Goal: Information Seeking & Learning: Learn about a topic

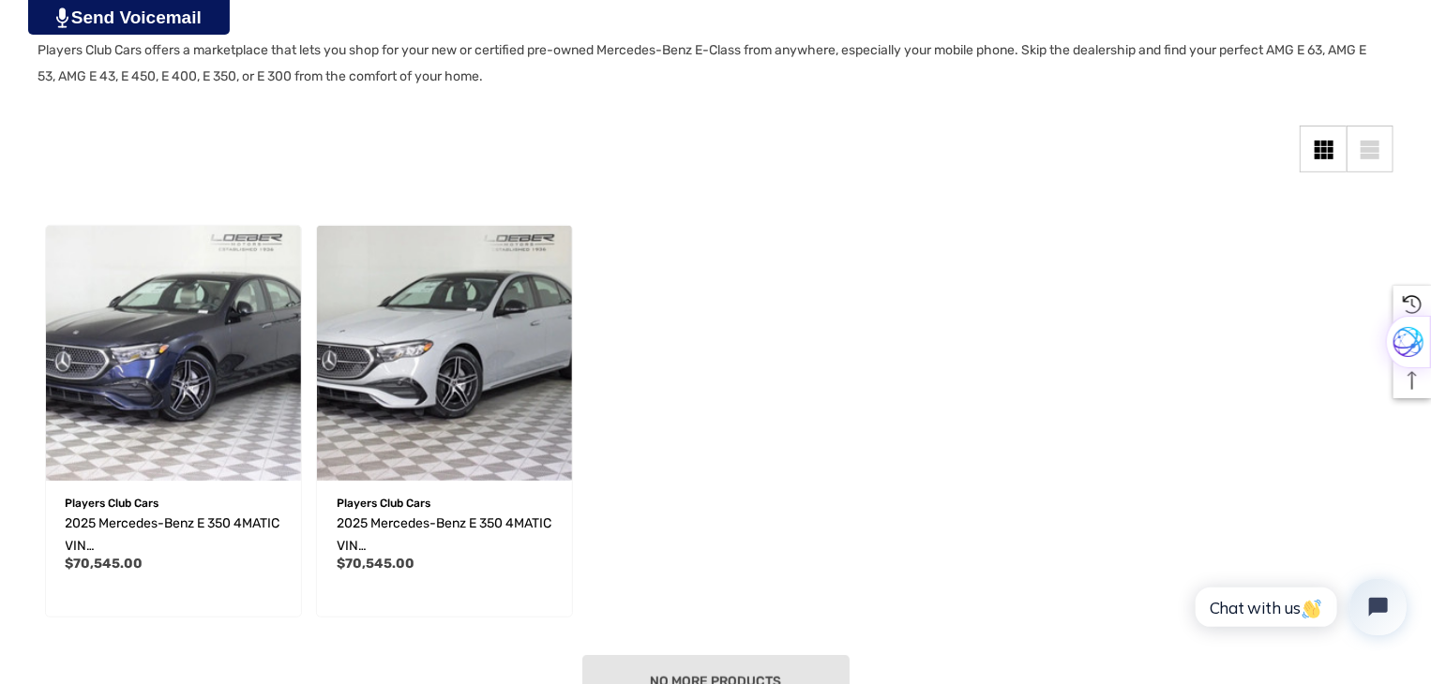
scroll to position [347, 0]
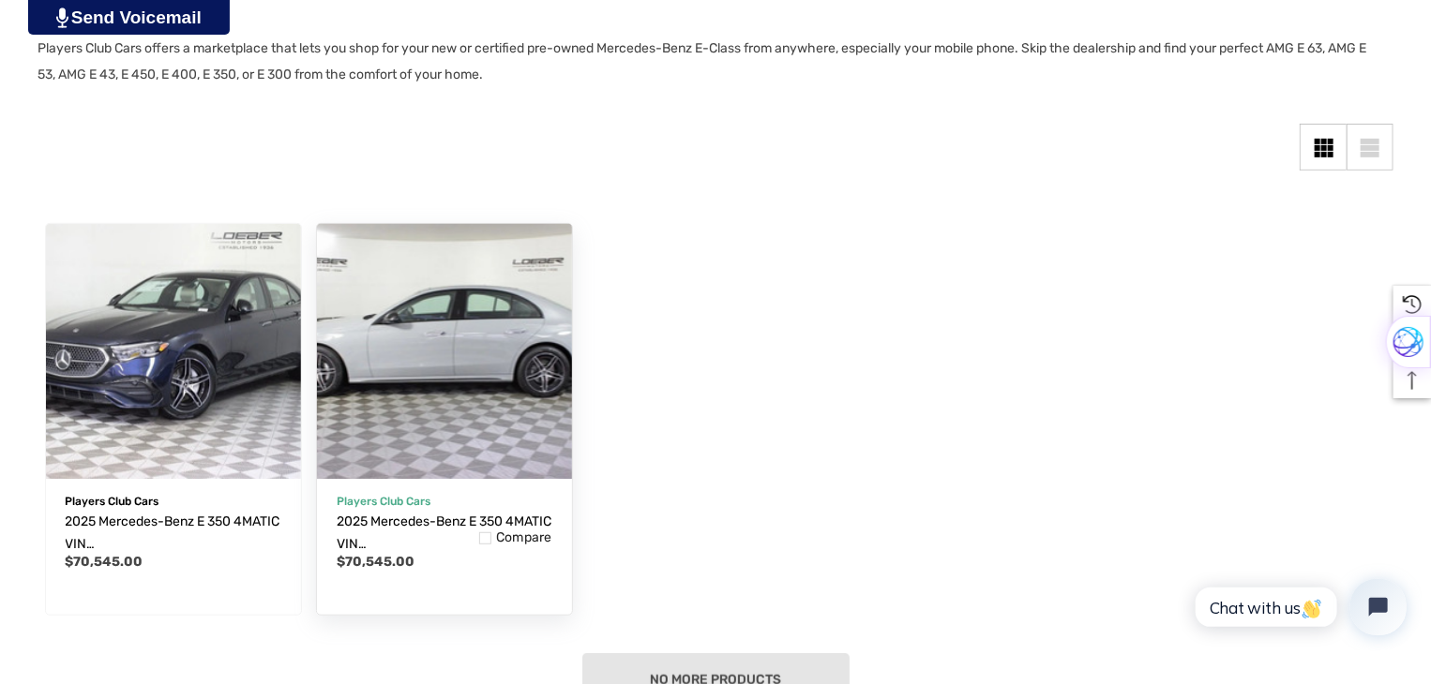
click at [489, 351] on img "2025 Mercedes-Benz E 350 4MATIC VIN W1KLF4HB3SA147134,$70,545.00\a" at bounding box center [444, 351] width 280 height 280
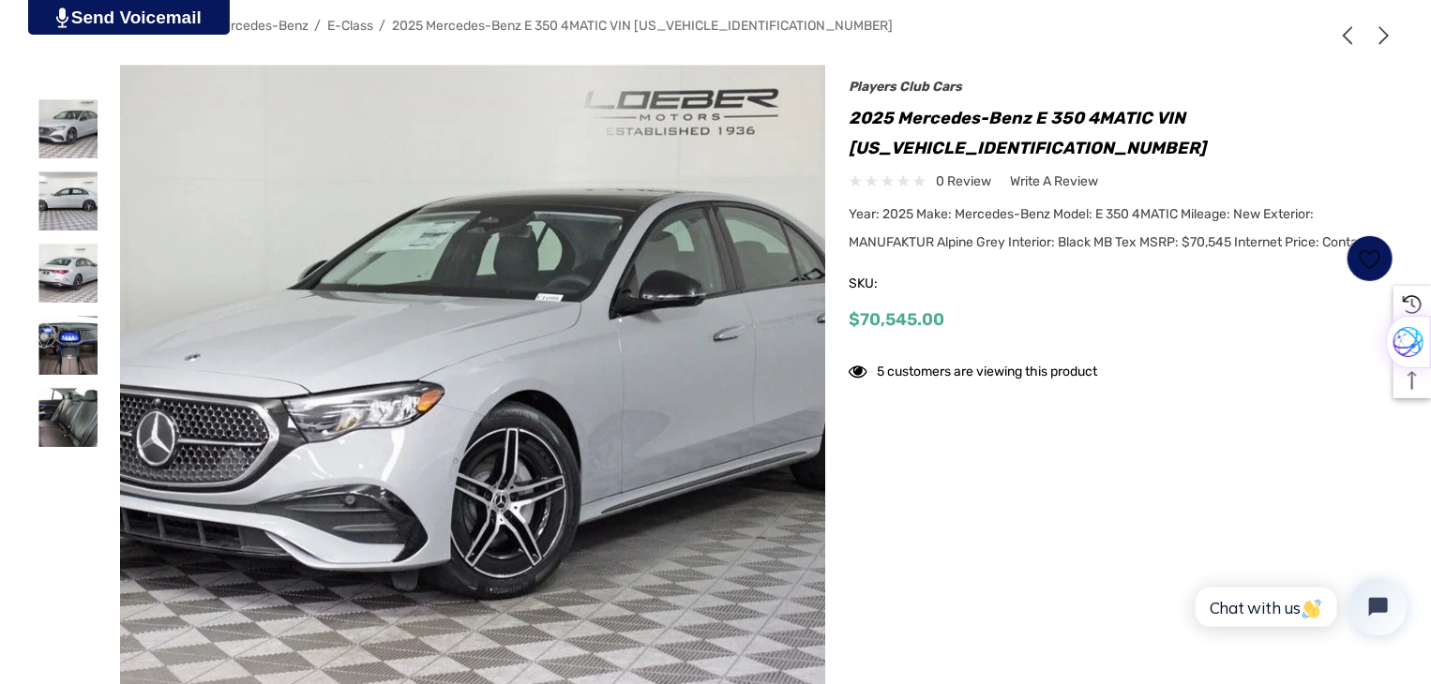
scroll to position [309, 0]
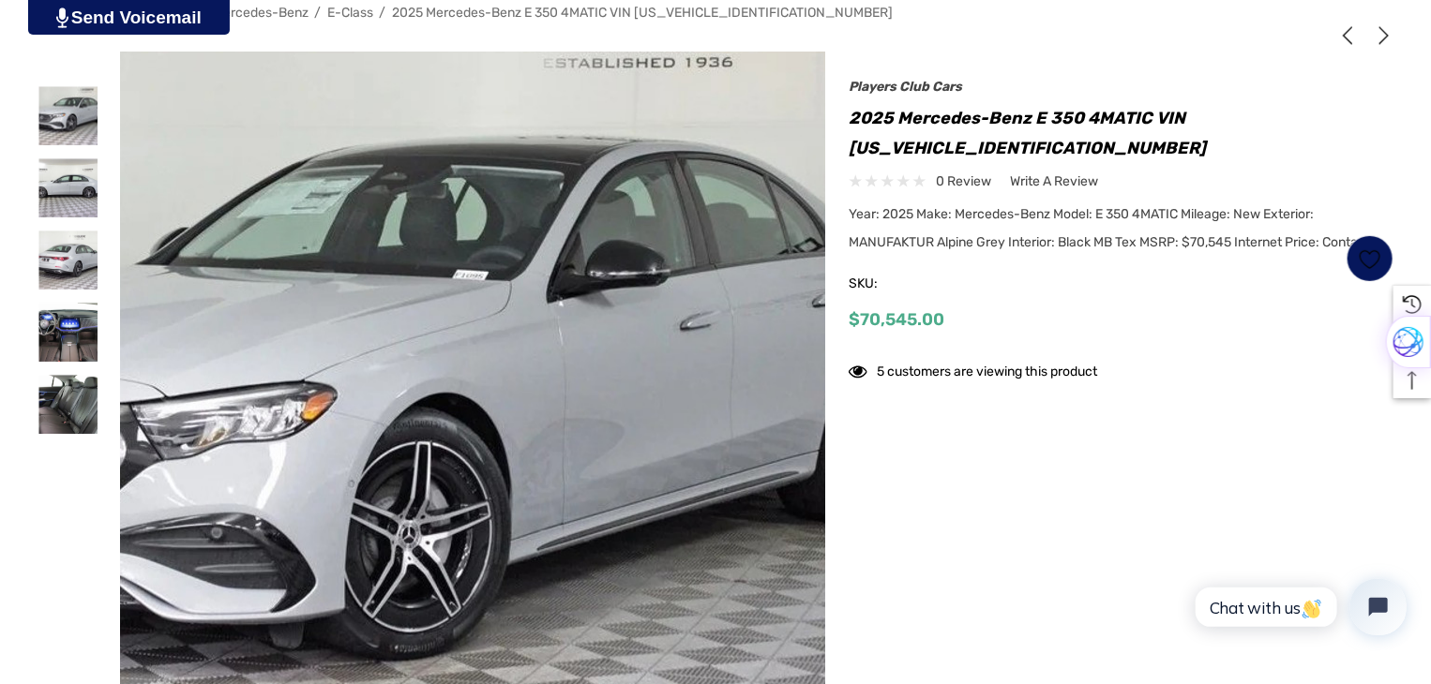
click at [614, 318] on img at bounding box center [373, 428] width 1200 height 900
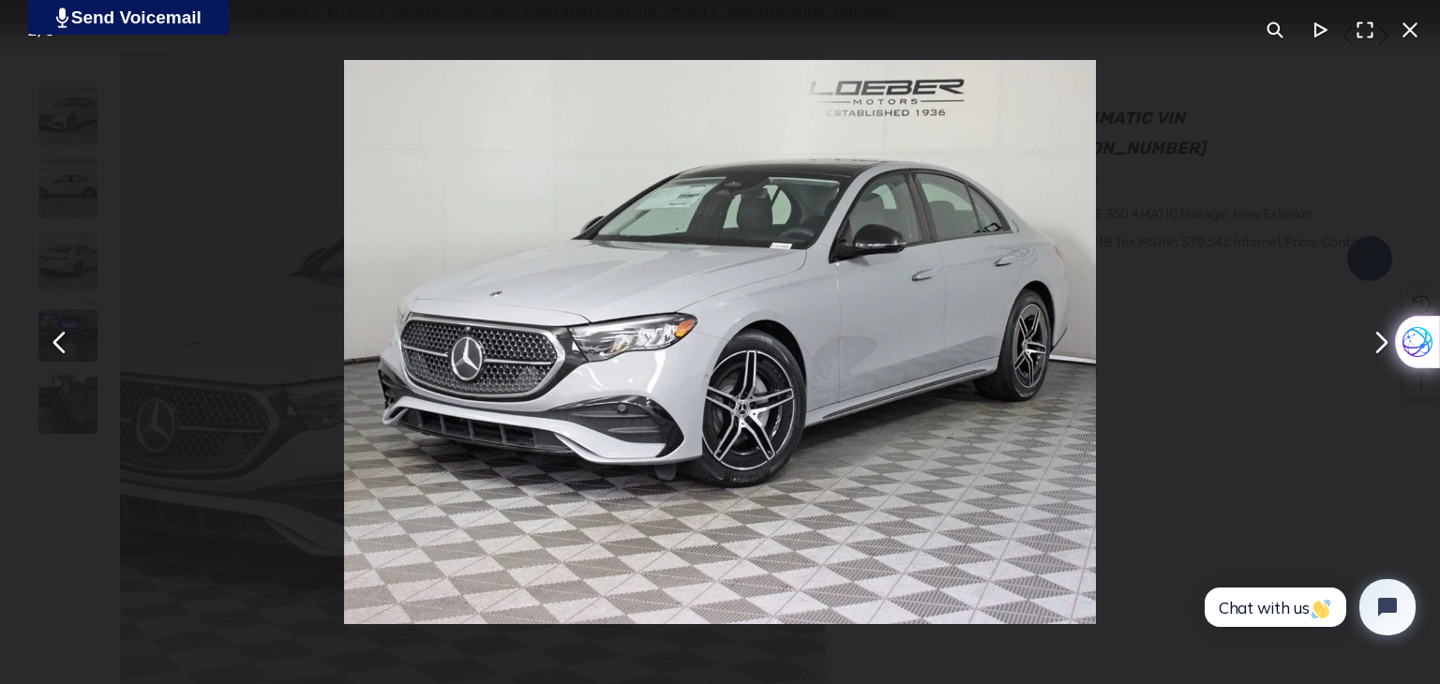
click at [1378, 350] on button "You can close this modal content with the ESC key" at bounding box center [1380, 342] width 45 height 45
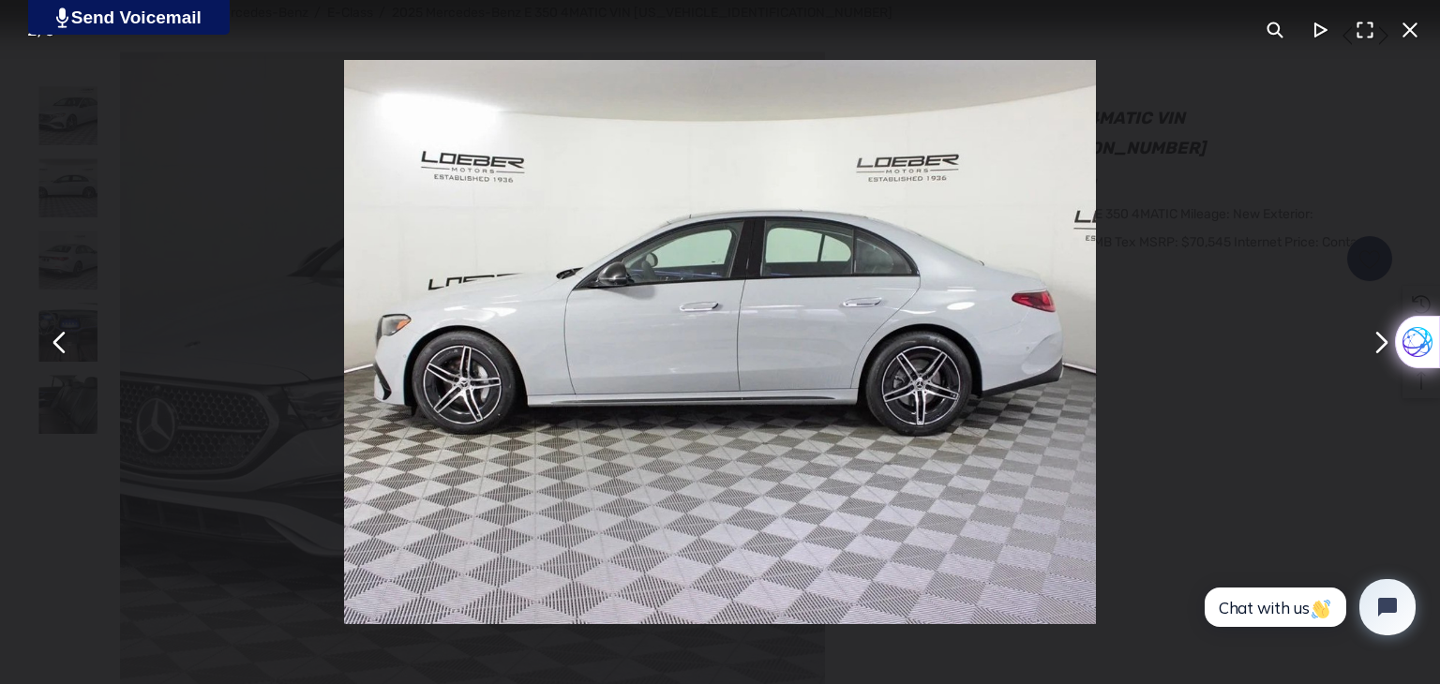
click at [1378, 350] on button "You can close this modal content with the ESC key" at bounding box center [1380, 342] width 45 height 45
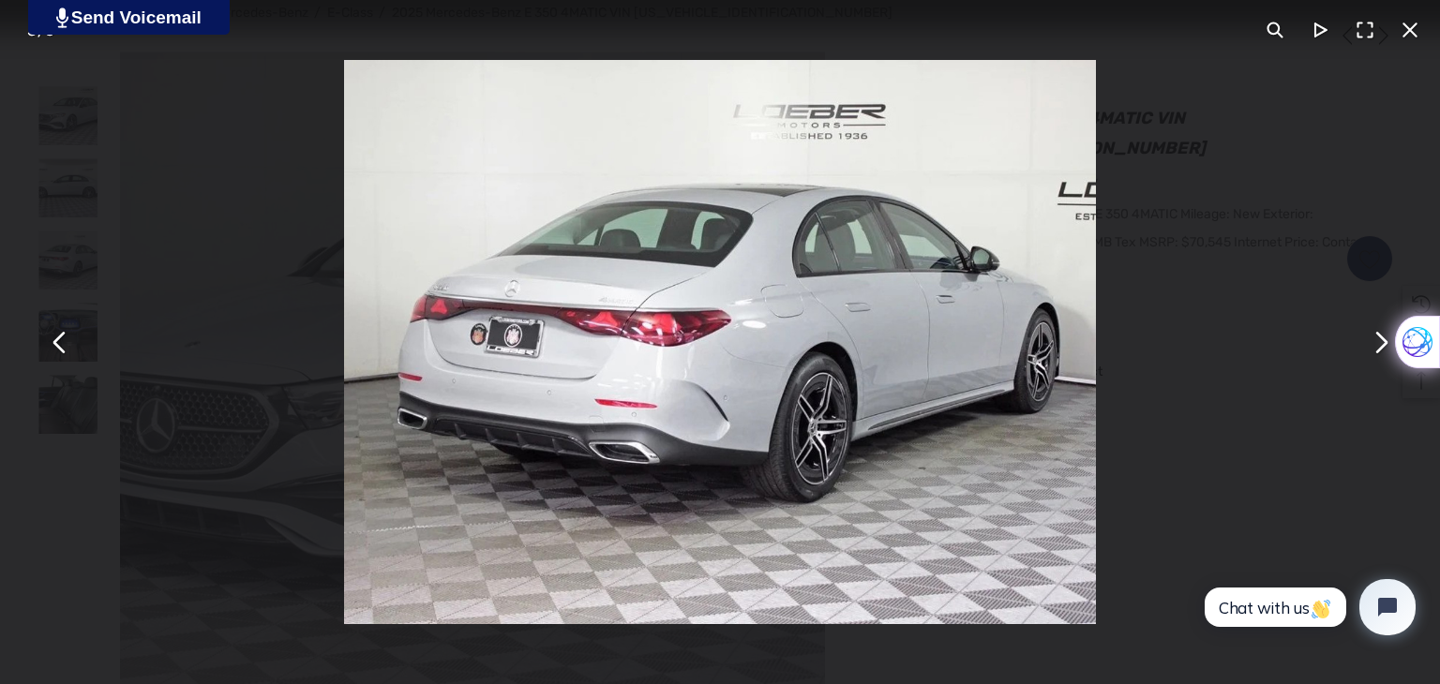
click at [1378, 350] on button "You can close this modal content with the ESC key" at bounding box center [1380, 342] width 45 height 45
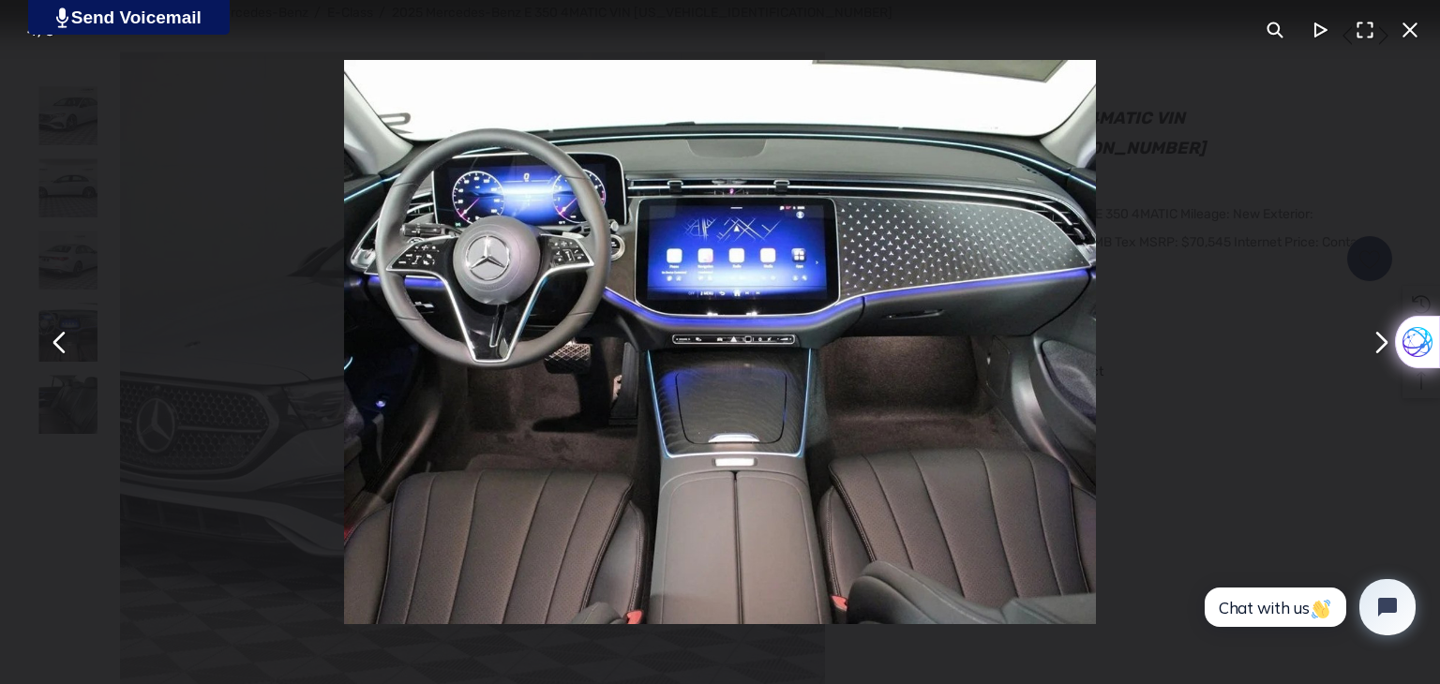
click at [1378, 350] on button "You can close this modal content with the ESC key" at bounding box center [1380, 342] width 45 height 45
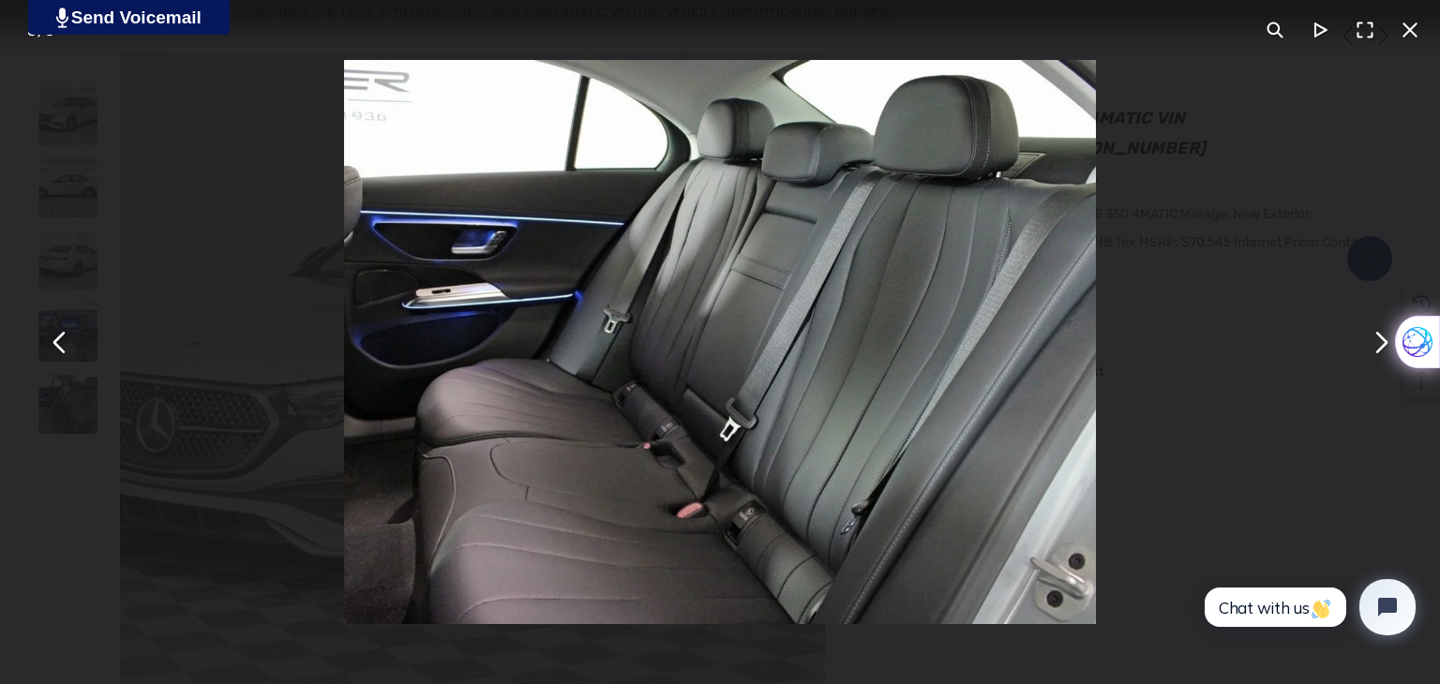
click at [1378, 350] on button "You can close this modal content with the ESC key" at bounding box center [1380, 342] width 45 height 45
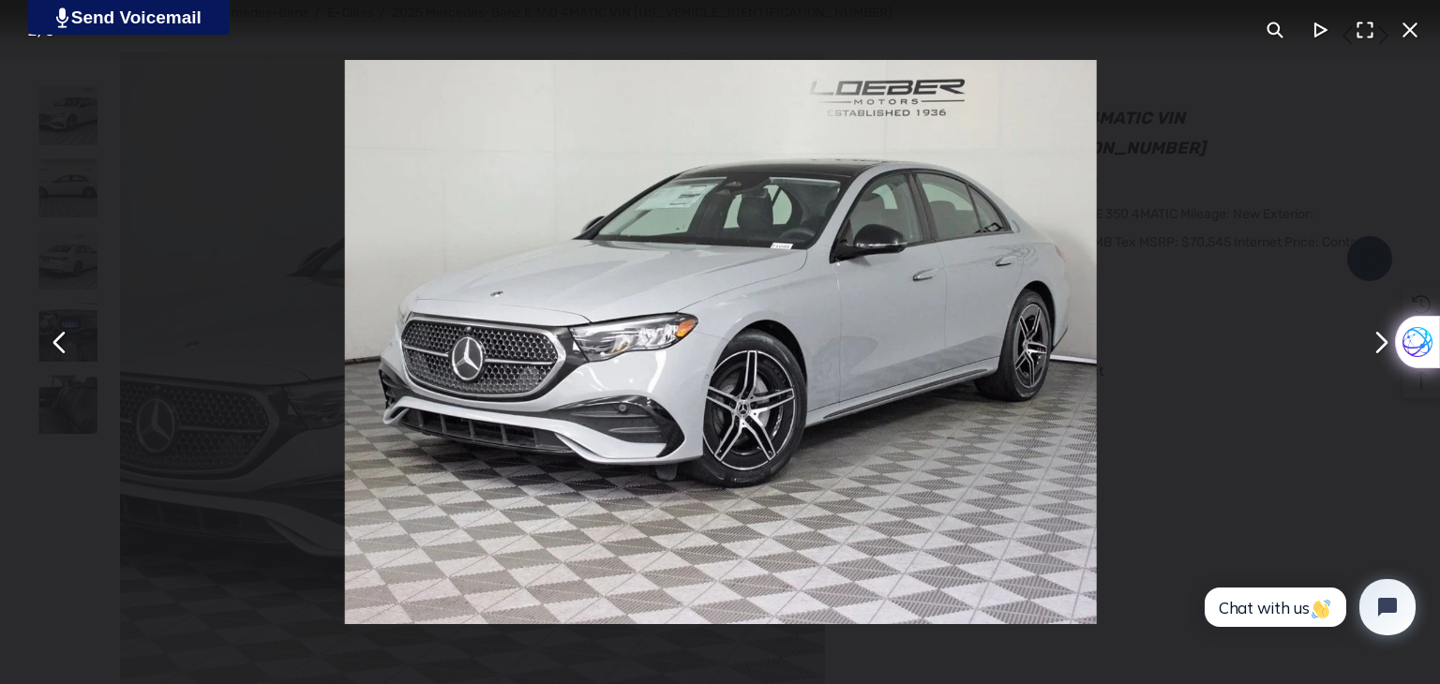
click at [1378, 350] on button "You can close this modal content with the ESC key" at bounding box center [1380, 342] width 45 height 45
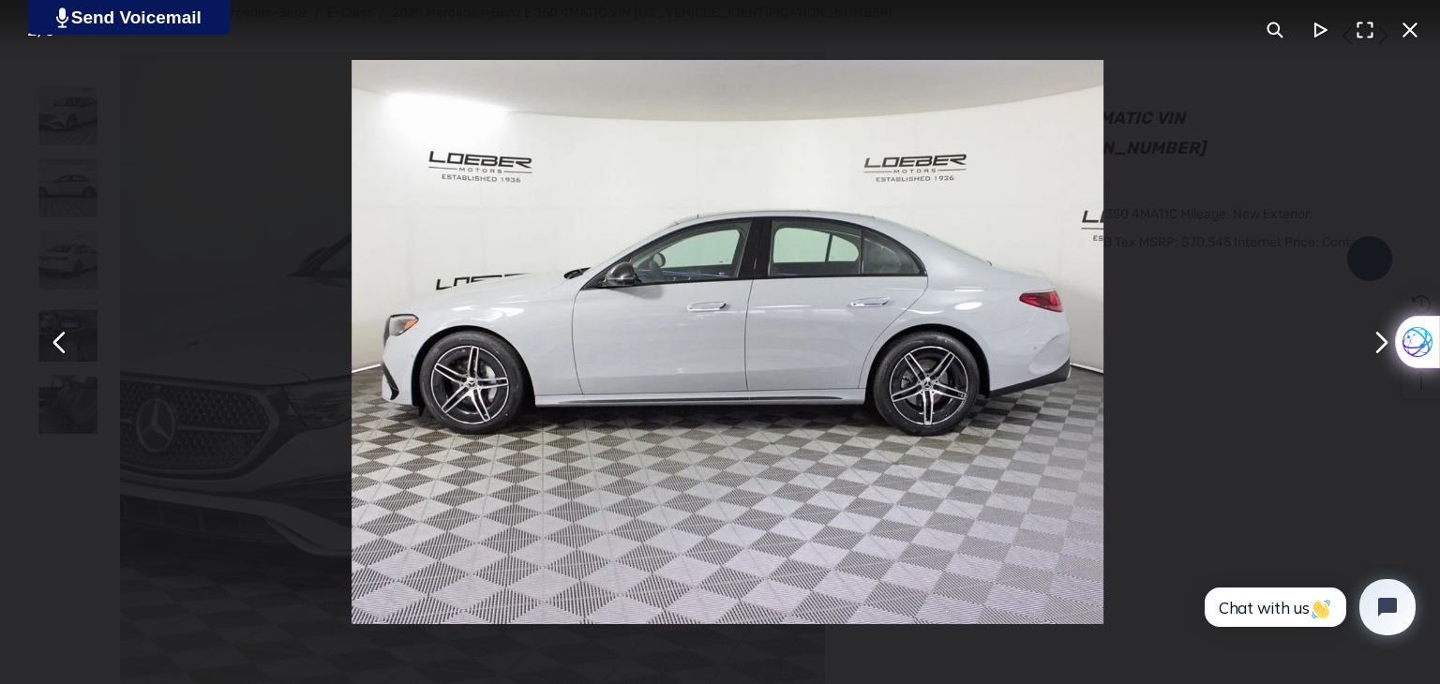
click at [1378, 350] on button "You can close this modal content with the ESC key" at bounding box center [1380, 342] width 45 height 45
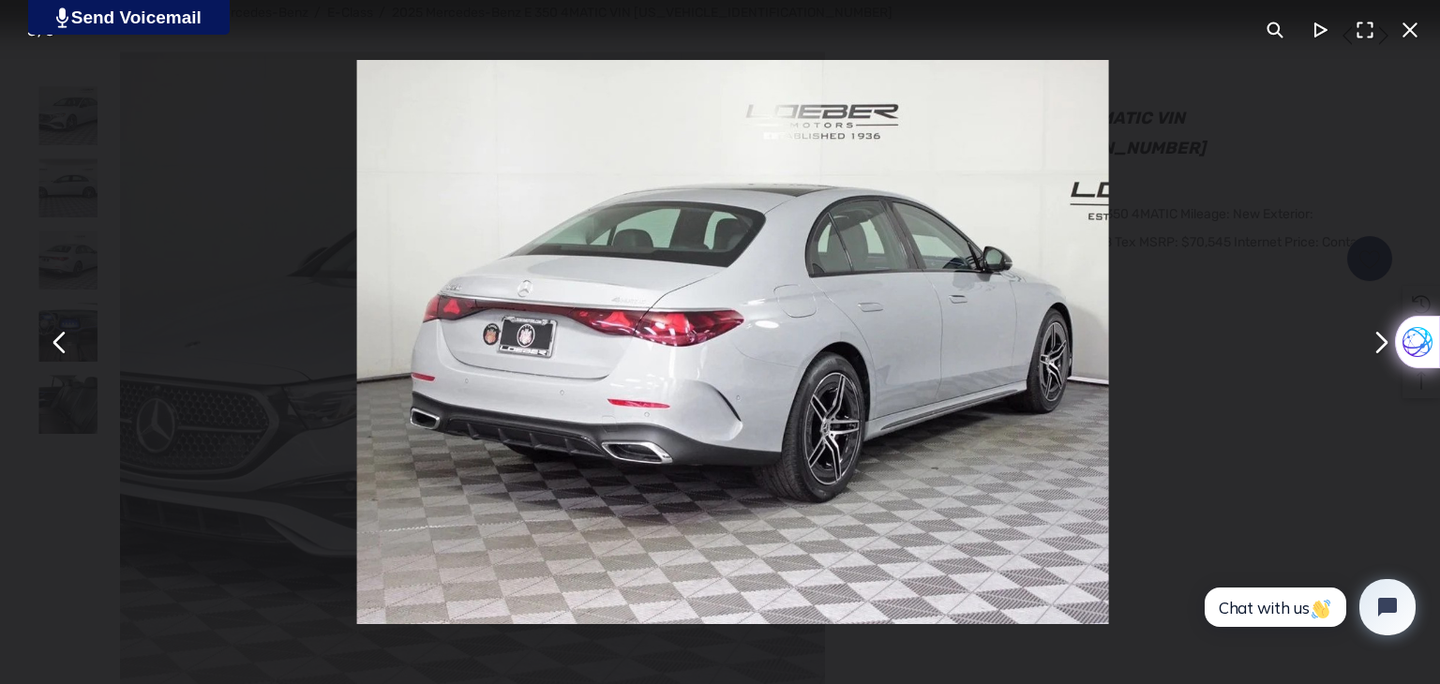
click at [1378, 350] on button "You can close this modal content with the ESC key" at bounding box center [1380, 342] width 45 height 45
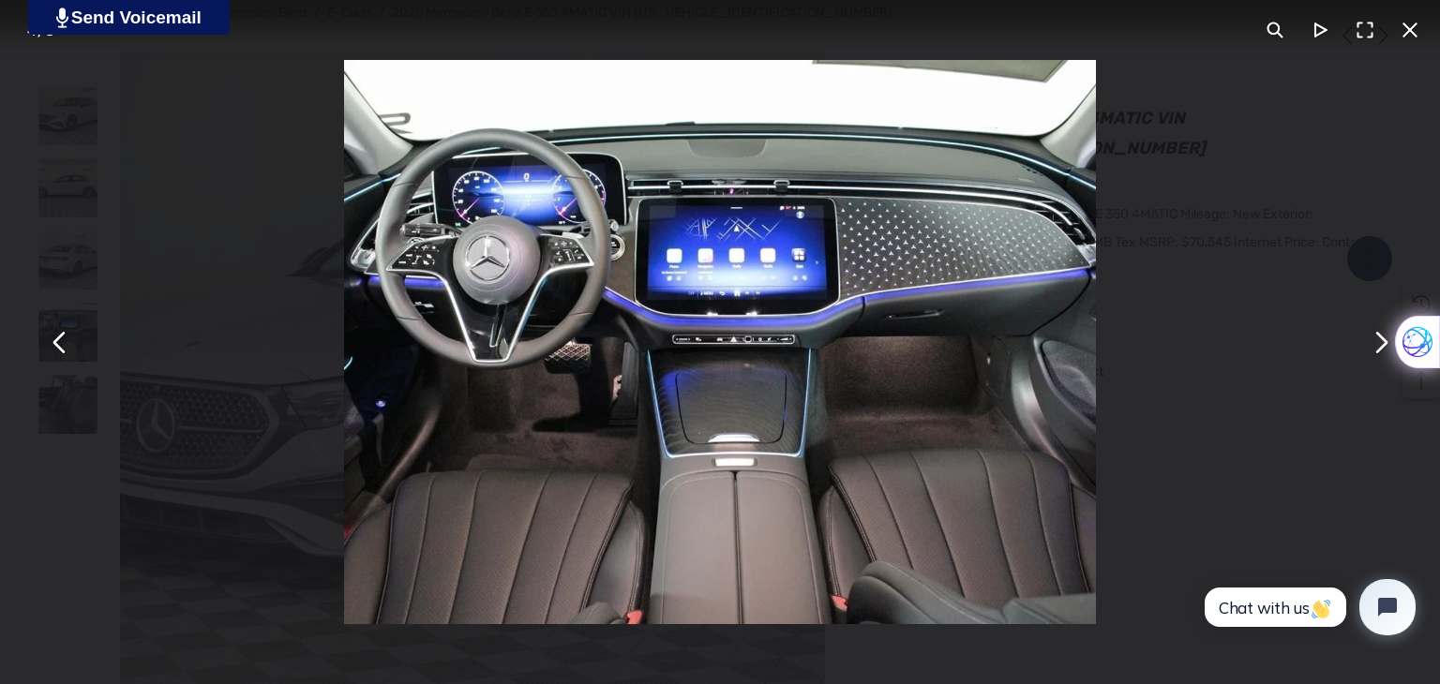
click at [1414, 32] on button "You can close this modal content with the ESC key" at bounding box center [1410, 30] width 45 height 45
